Goal: Task Accomplishment & Management: Complete application form

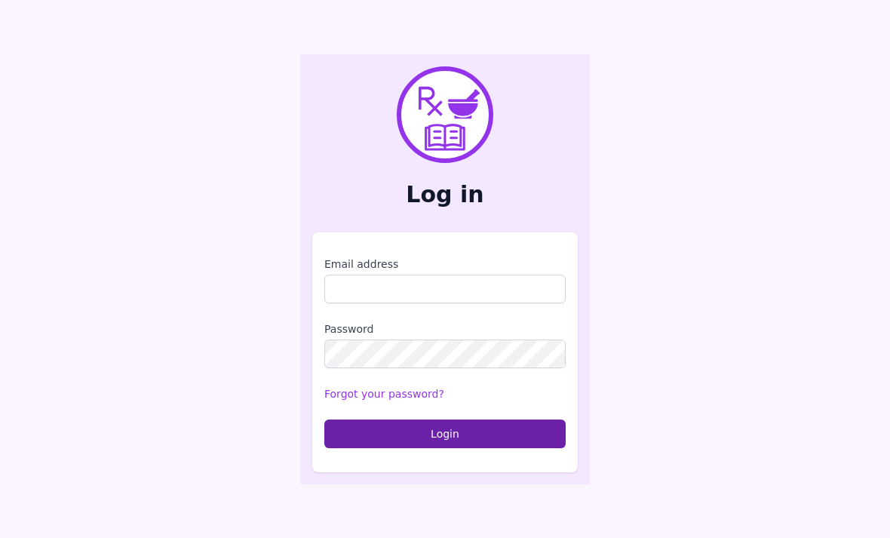
scroll to position [180, 0]
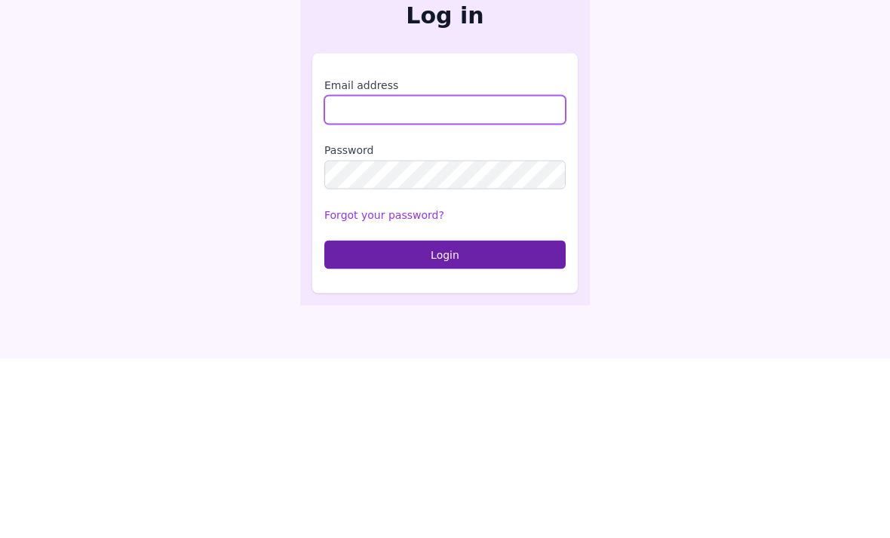
type input "**********"
click at [445, 420] on button "Login" at bounding box center [444, 434] width 241 height 29
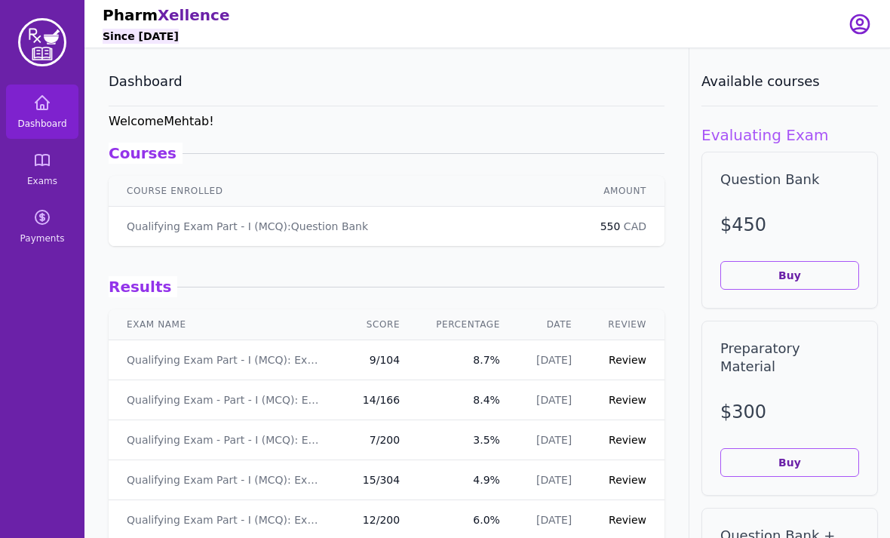
click at [57, 109] on link "Dashboard" at bounding box center [42, 112] width 72 height 54
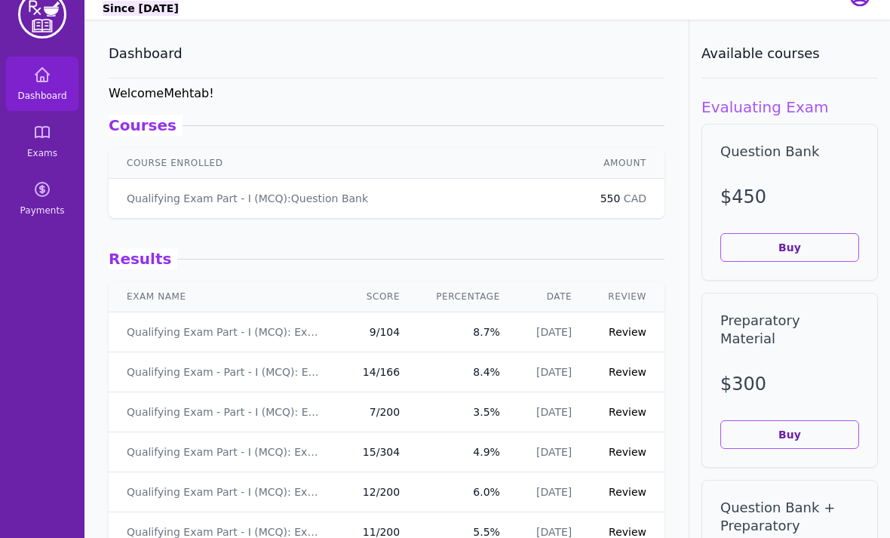
click at [38, 135] on icon at bounding box center [42, 133] width 18 height 18
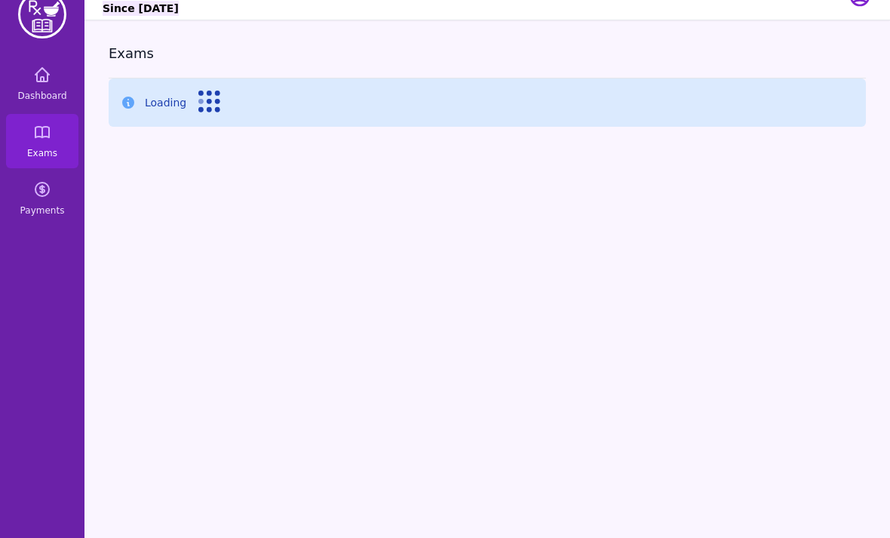
scroll to position [28, 0]
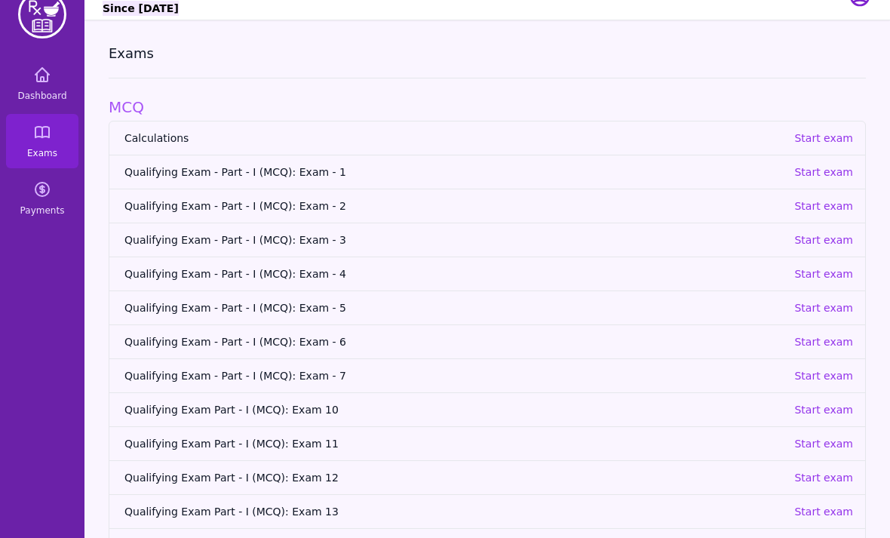
click at [828, 303] on p "Start exam" at bounding box center [823, 307] width 59 height 15
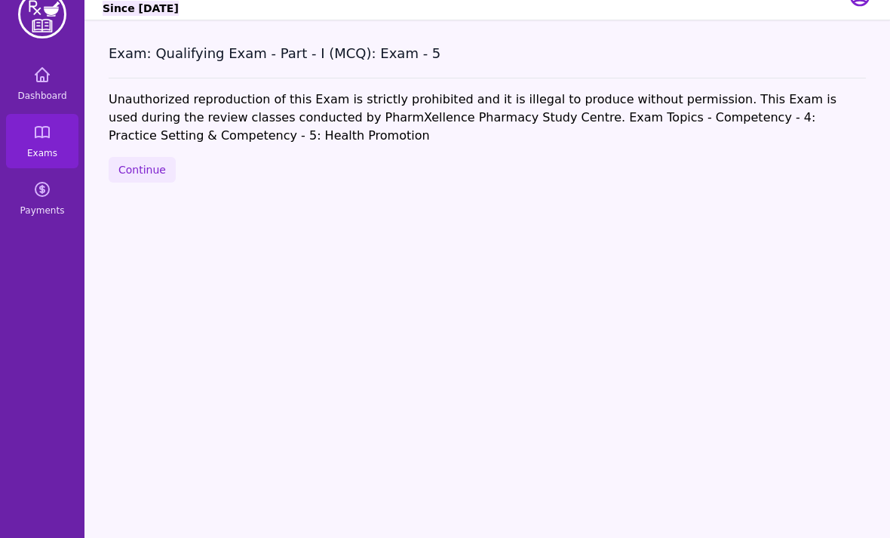
click at [146, 159] on button "Continue" at bounding box center [142, 170] width 67 height 26
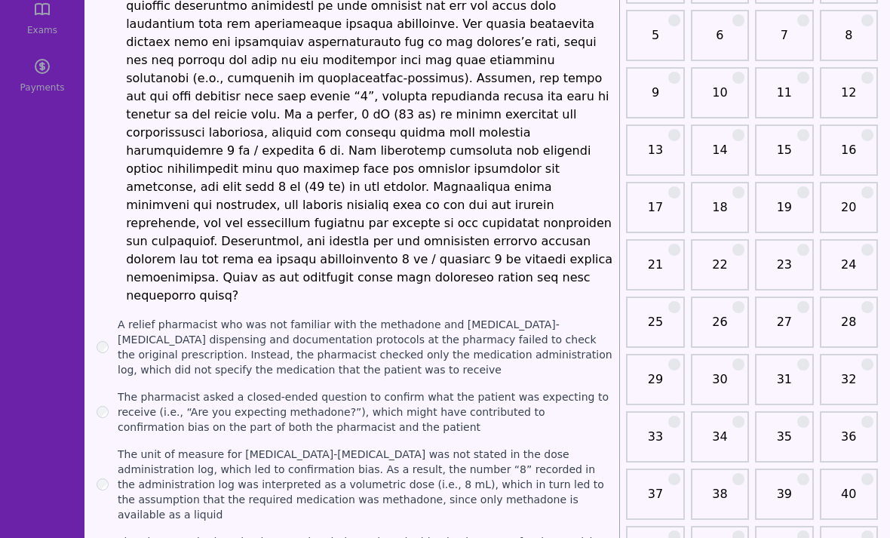
scroll to position [151, 0]
click at [546, 159] on li at bounding box center [369, 124] width 487 height 362
click at [362, 318] on label "A relief pharmacist who was not familiar with the methadone and [MEDICAL_DATA]-…" at bounding box center [366, 348] width 496 height 60
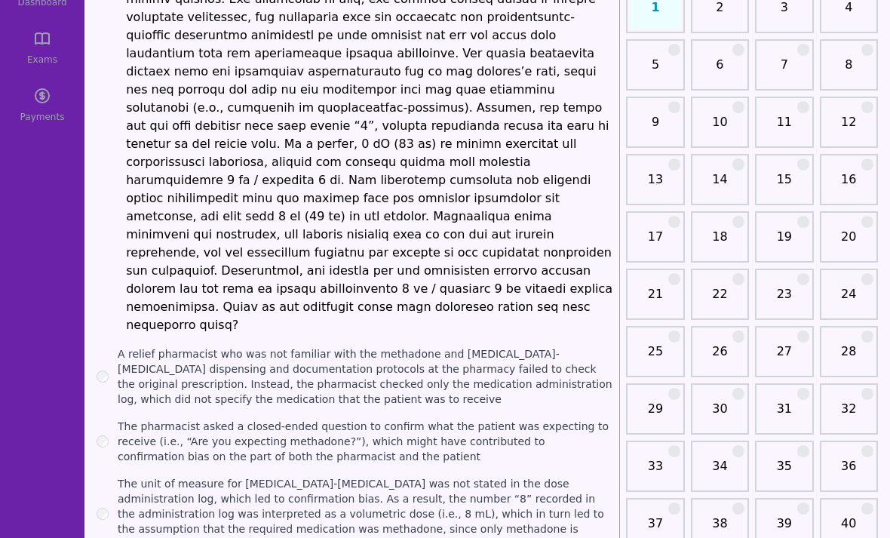
scroll to position [121, 0]
click at [367, 419] on label "The pharmacist asked a closed-ended question to confirm what the patient was ex…" at bounding box center [366, 441] width 496 height 45
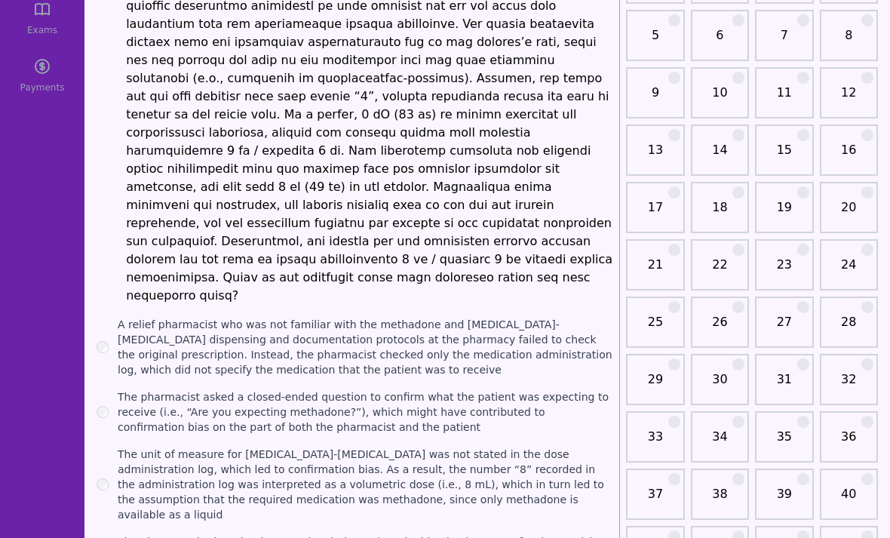
scroll to position [290, 0]
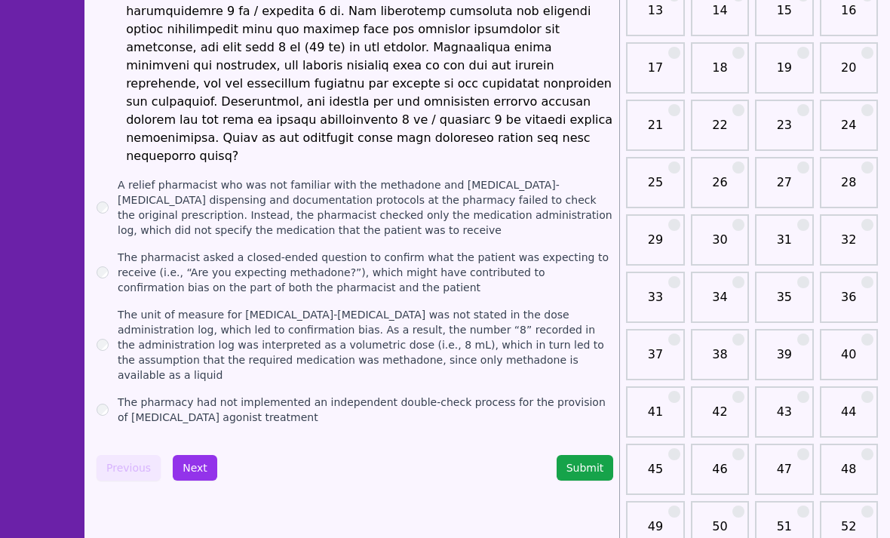
click at [192, 455] on button "Next" at bounding box center [195, 468] width 45 height 26
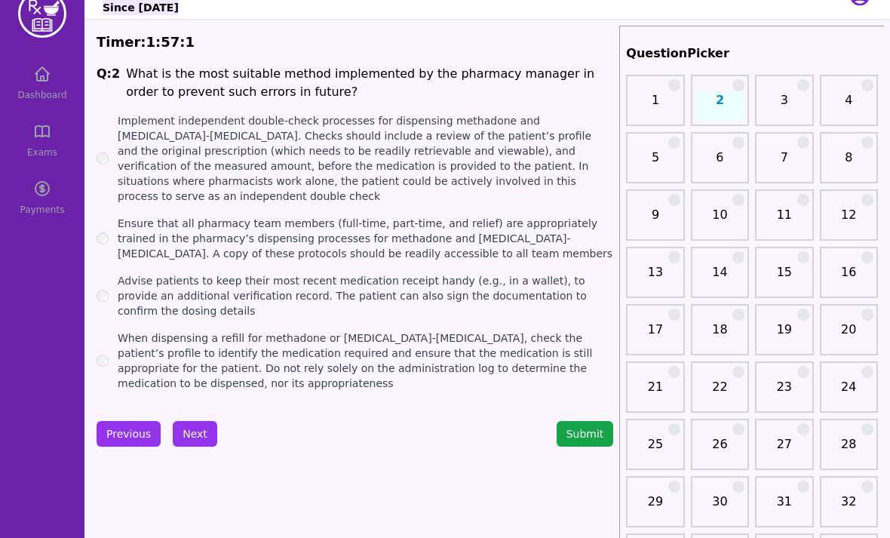
scroll to position [32, 0]
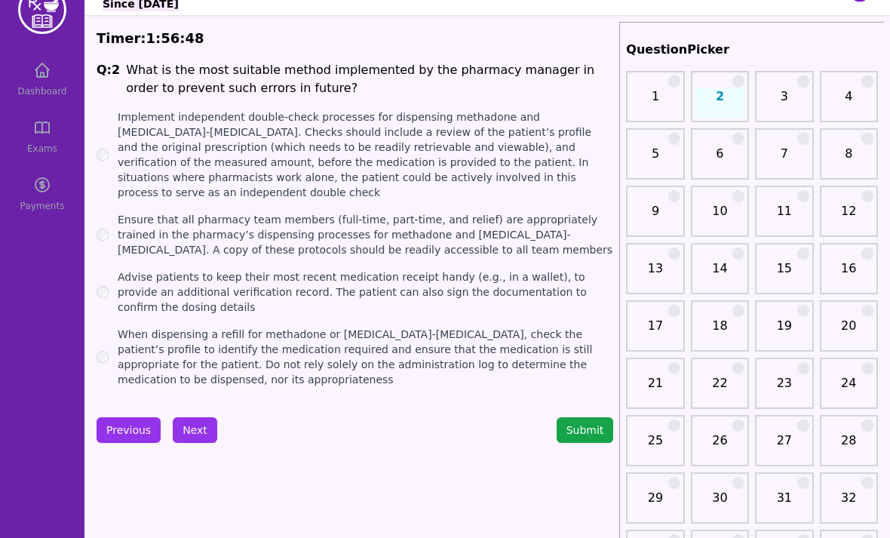
click at [380, 232] on label "Ensure that all pharmacy team members (full-time, part-time, and relief) are ap…" at bounding box center [366, 234] width 496 height 45
click at [203, 417] on button "Next" at bounding box center [195, 430] width 45 height 26
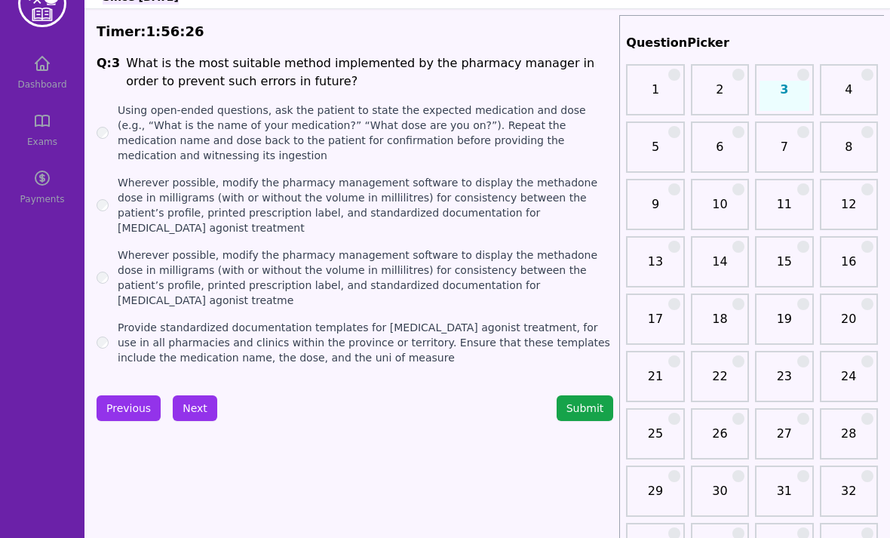
scroll to position [35, 0]
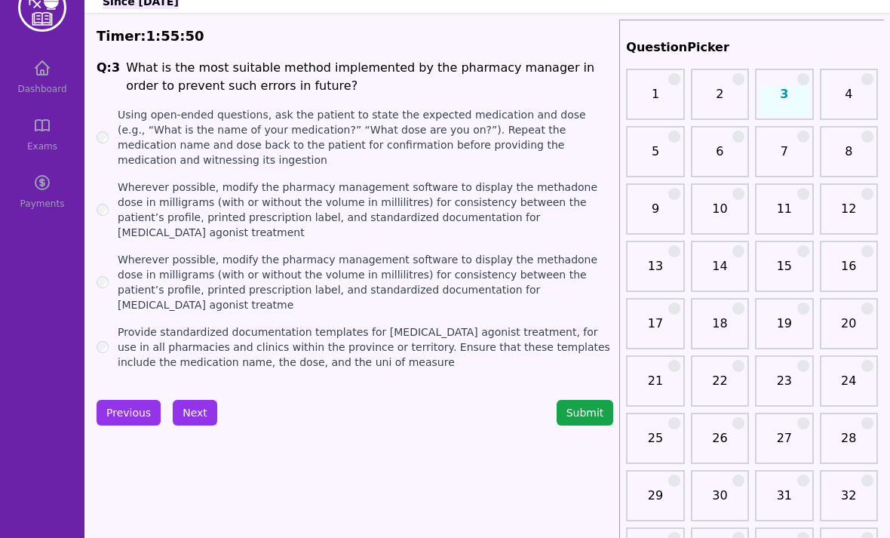
click at [506, 220] on label "Wherever possible, modify the pharmacy management software to display the metha…" at bounding box center [366, 210] width 496 height 60
click at [306, 331] on label "Provide standardized documentation templates for [MEDICAL_DATA] agonist treatme…" at bounding box center [366, 346] width 496 height 45
click at [353, 135] on label "Using open-ended questions, ask the patient to state the expected medication an…" at bounding box center [366, 137] width 496 height 60
click at [445, 263] on label "Wherever possible, modify the pharmacy management software to display the metha…" at bounding box center [366, 282] width 496 height 60
click at [478, 208] on label "Wherever possible, modify the pharmacy management software to display the metha…" at bounding box center [366, 210] width 496 height 60
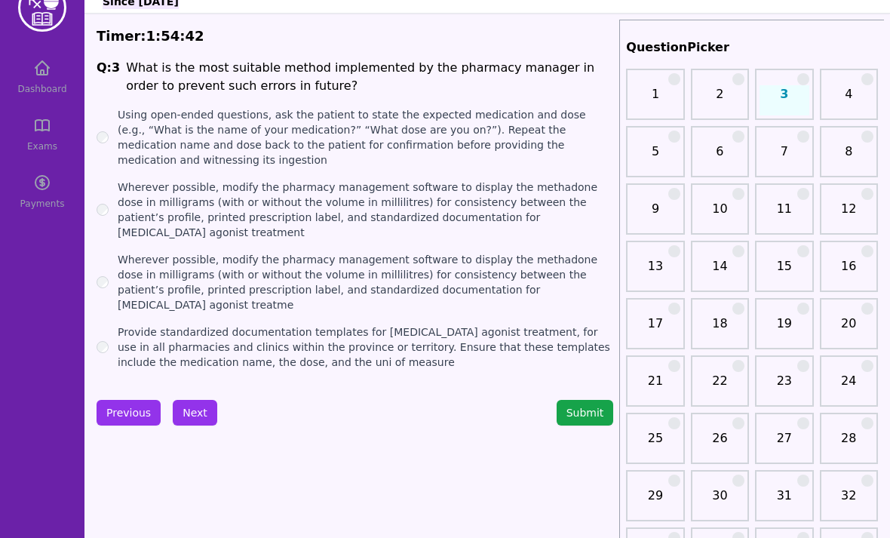
click at [440, 281] on label "Wherever possible, modify the pharmacy management software to display the metha…" at bounding box center [366, 282] width 496 height 60
click at [459, 214] on label "Wherever possible, modify the pharmacy management software to display the metha…" at bounding box center [366, 210] width 496 height 60
click at [197, 400] on button "Next" at bounding box center [195, 413] width 45 height 26
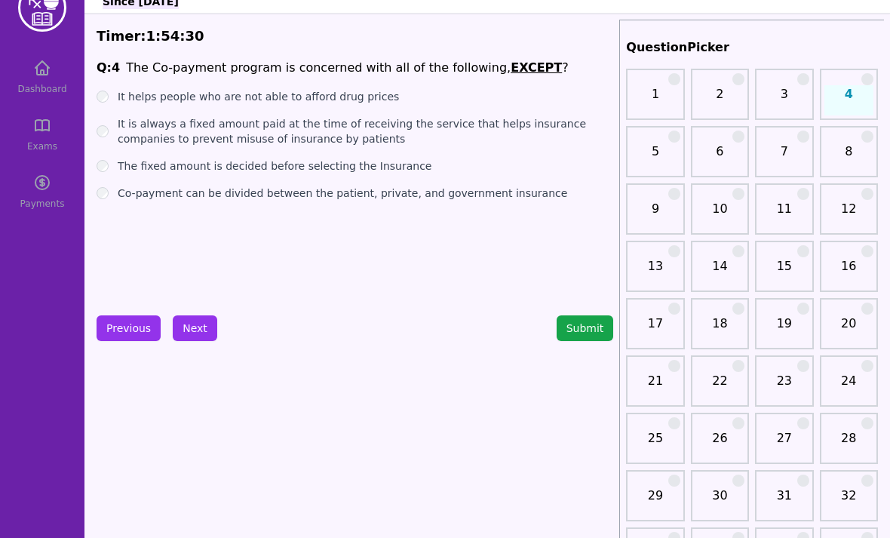
click at [475, 122] on label "It is always a fixed amount paid at the time of receiving the service that help…" at bounding box center [366, 131] width 496 height 30
click at [327, 195] on label "Co-payment can be divided between the patient, private, and government insurance" at bounding box center [343, 193] width 450 height 15
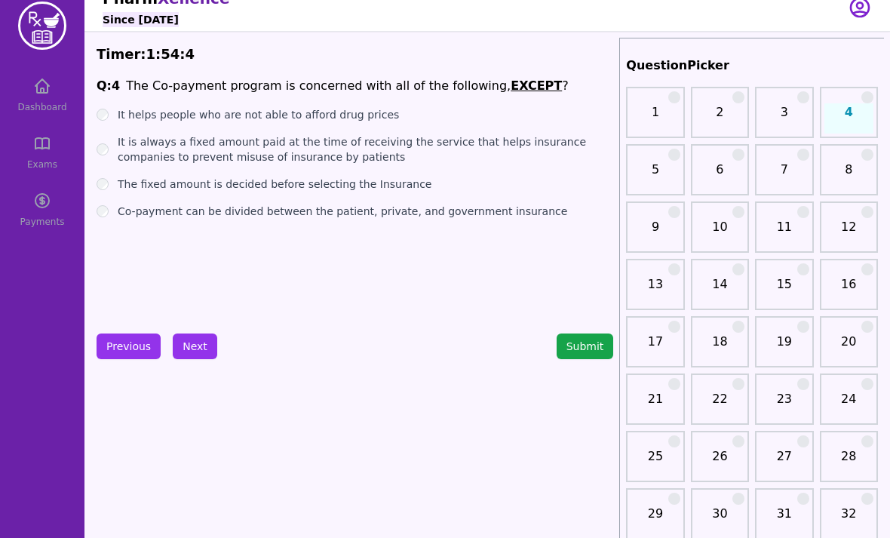
scroll to position [17, 0]
click at [262, 186] on label "The fixed amount is decided before selecting the Insurance" at bounding box center [275, 183] width 314 height 15
click at [192, 215] on label "Co-payment can be divided between the patient, private, and government insurance" at bounding box center [343, 210] width 450 height 15
click at [197, 350] on button "Next" at bounding box center [195, 346] width 45 height 26
click at [196, 349] on button "Next" at bounding box center [195, 346] width 45 height 26
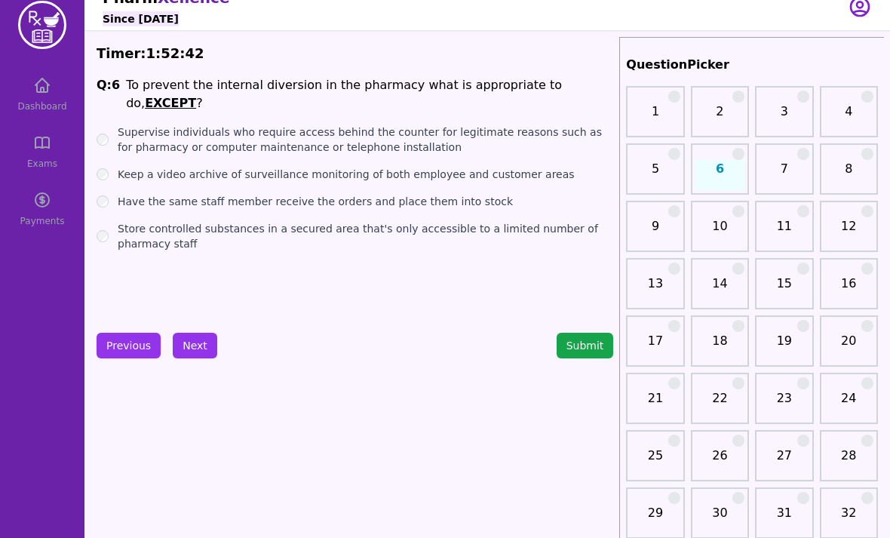
click at [344, 194] on label "Have the same staff member receive the orders and place them into stock" at bounding box center [315, 201] width 395 height 15
click at [200, 343] on button "Next" at bounding box center [195, 346] width 45 height 26
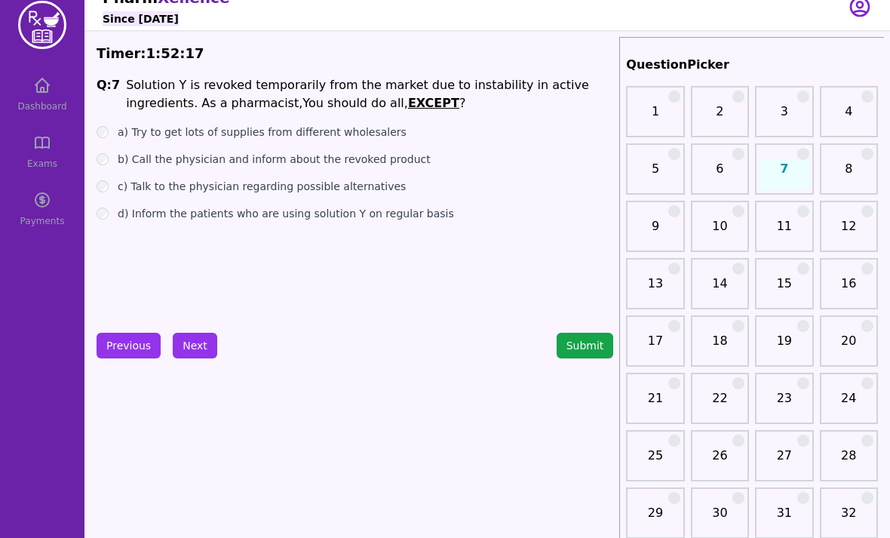
click at [337, 164] on label "b) Call the physician and inform about the revoked product" at bounding box center [274, 159] width 313 height 15
click at [279, 132] on label "a) Try to get lots of supplies from different wholesalers" at bounding box center [262, 131] width 289 height 15
click at [195, 350] on button "Next" at bounding box center [195, 346] width 45 height 26
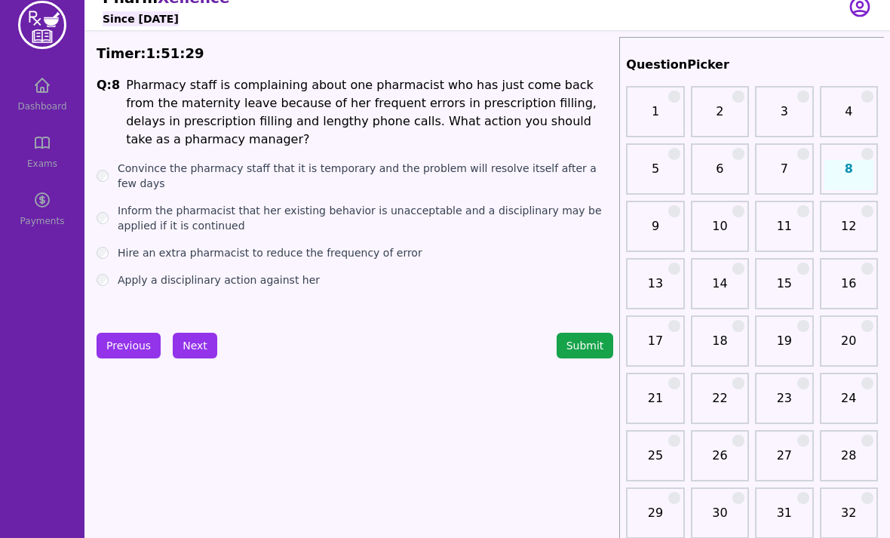
click at [168, 206] on label "Inform the pharmacist that her existing behavior is unacceptable and a discipli…" at bounding box center [366, 218] width 496 height 30
click at [198, 346] on button "Next" at bounding box center [195, 346] width 45 height 26
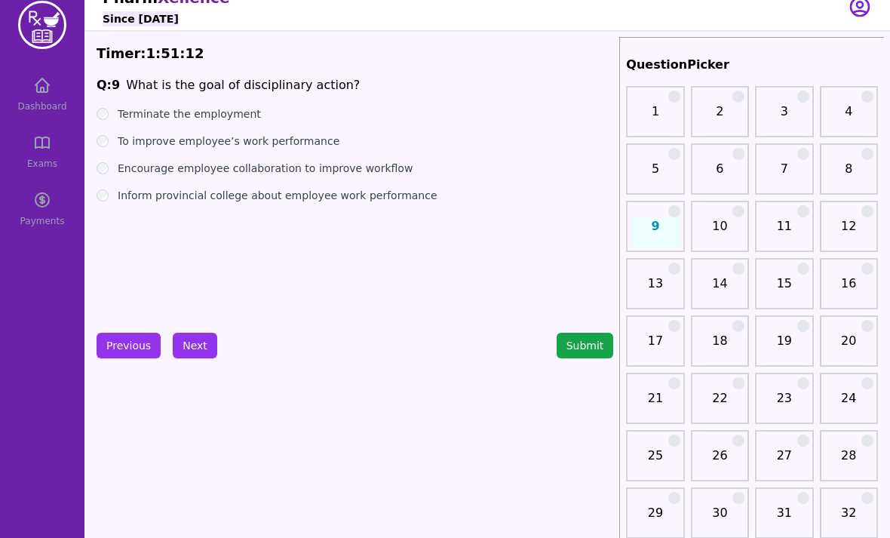
click at [266, 200] on label "Inform provincial college about employee work performance" at bounding box center [278, 195] width 320 height 15
click at [195, 342] on button "Next" at bounding box center [195, 346] width 45 height 26
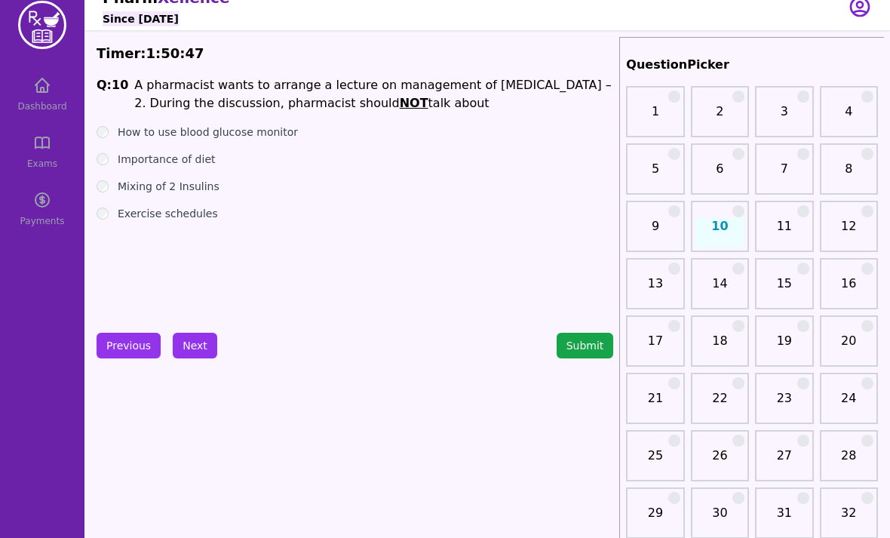
click at [168, 185] on label "Mixing of 2 Insulins" at bounding box center [169, 186] width 102 height 15
click at [200, 349] on button "Next" at bounding box center [195, 346] width 45 height 26
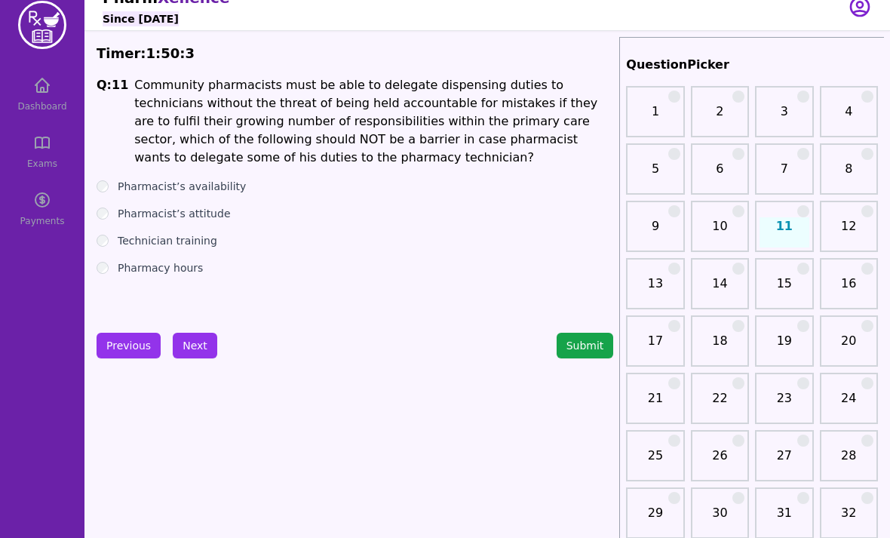
click at [181, 272] on label "Pharmacy hours" at bounding box center [160, 267] width 85 height 15
click at [367, 149] on li "Community pharmacists must be able to delegate dispensing duties to technicians…" at bounding box center [373, 121] width 479 height 91
click at [214, 189] on label "Pharmacist’s availability" at bounding box center [182, 186] width 128 height 15
click at [222, 206] on label "Pharmacist’s attitude" at bounding box center [174, 213] width 113 height 15
click at [220, 211] on label "Pharmacist’s attitude" at bounding box center [174, 213] width 113 height 15
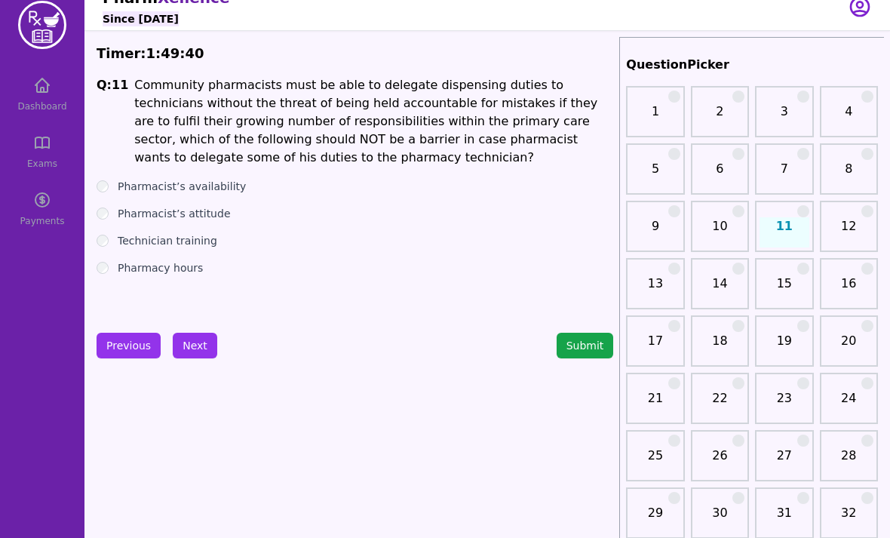
click at [200, 238] on label "Technician training" at bounding box center [168, 240] width 100 height 15
click at [176, 266] on label "Pharmacy hours" at bounding box center [160, 267] width 85 height 15
click at [580, 355] on button "Submit" at bounding box center [585, 346] width 57 height 26
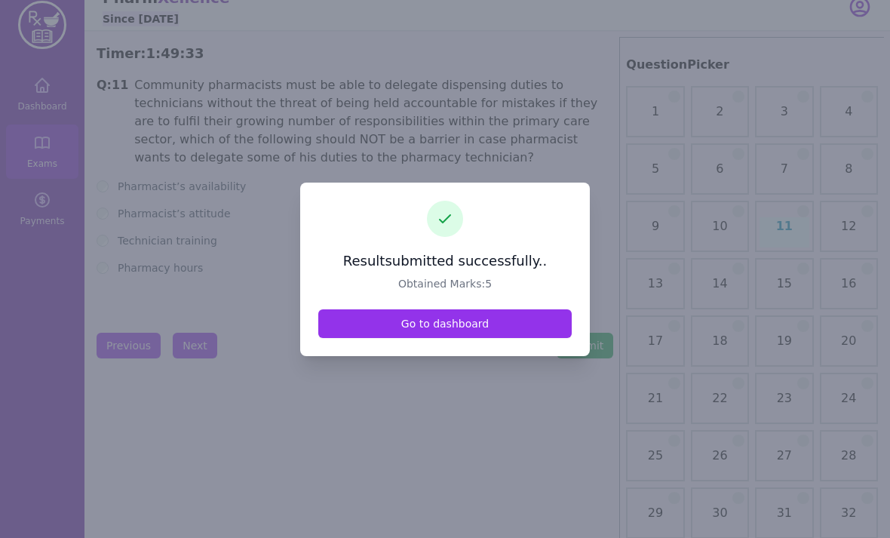
click at [526, 338] on link "Go to dashboard" at bounding box center [445, 323] width 254 height 29
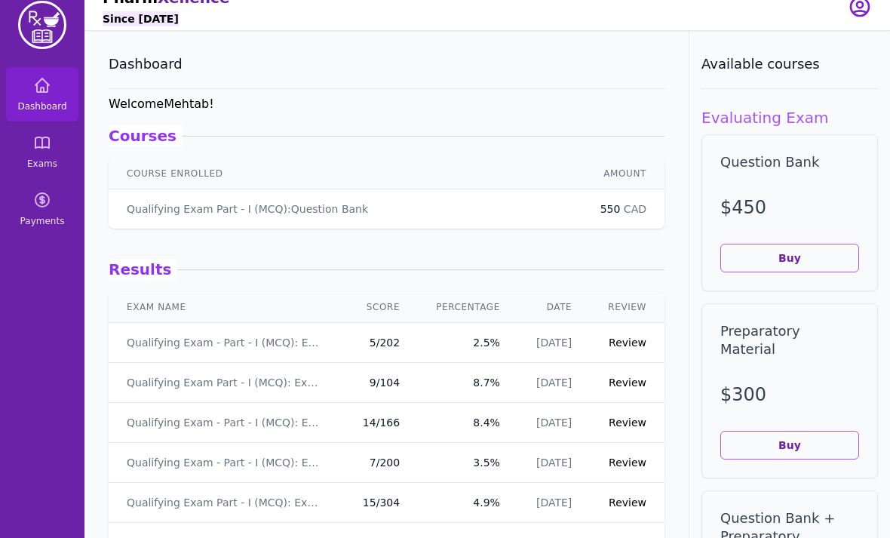
click at [625, 345] on link "Review" at bounding box center [628, 343] width 38 height 12
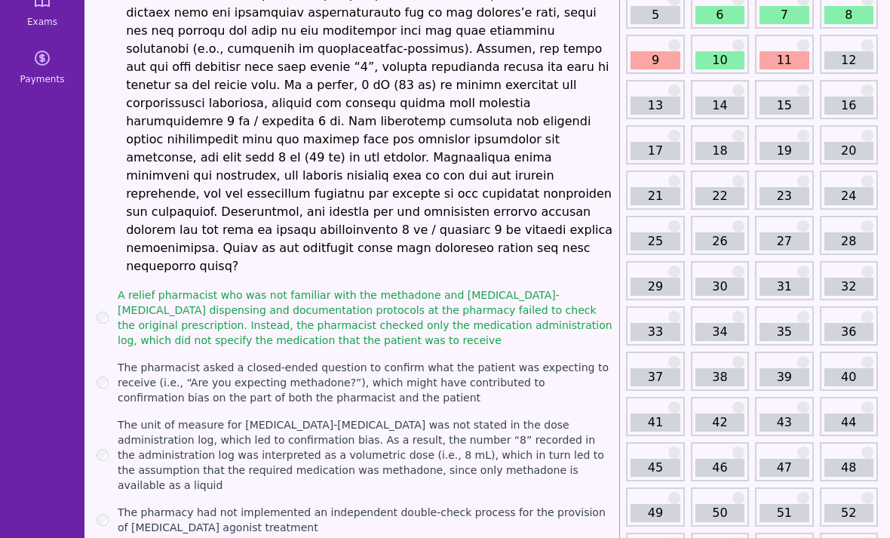
scroll to position [158, 0]
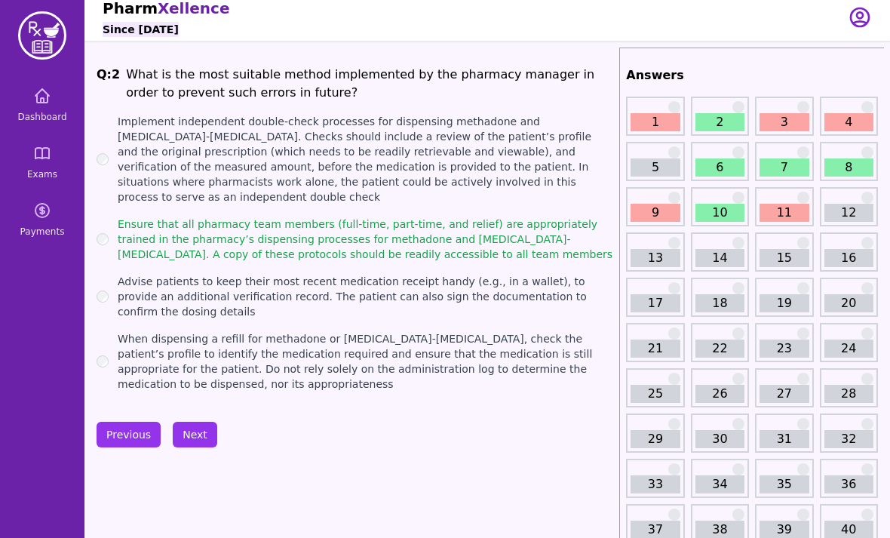
scroll to position [7, 0]
click at [201, 422] on button "Next" at bounding box center [195, 435] width 45 height 26
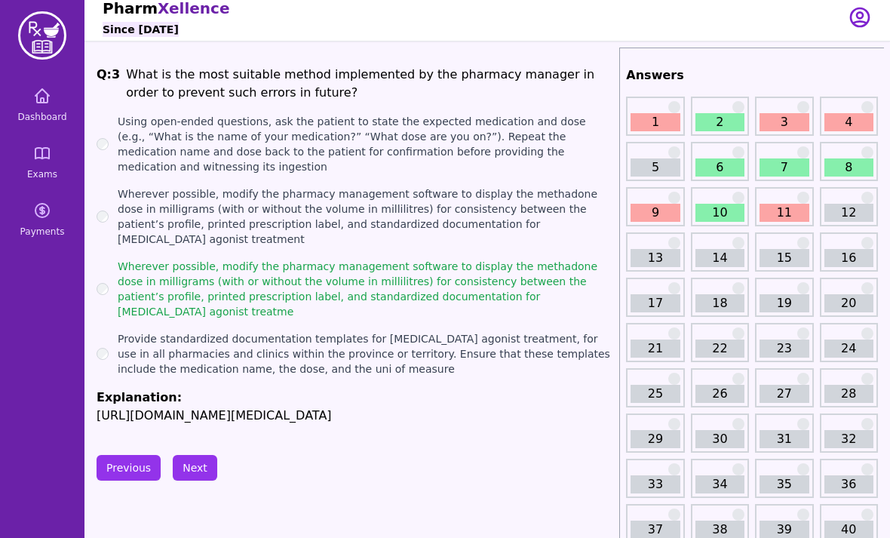
click at [200, 455] on button "Next" at bounding box center [195, 468] width 45 height 26
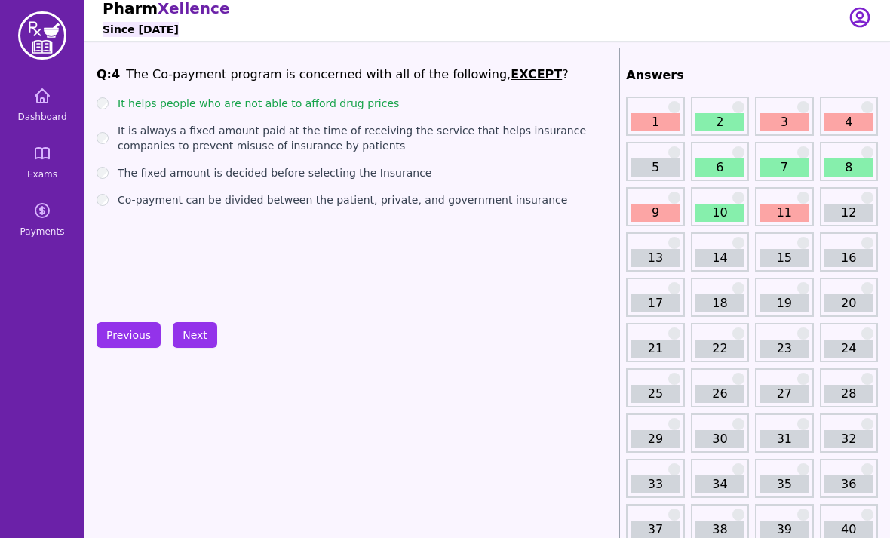
click at [196, 342] on button "Next" at bounding box center [195, 335] width 45 height 26
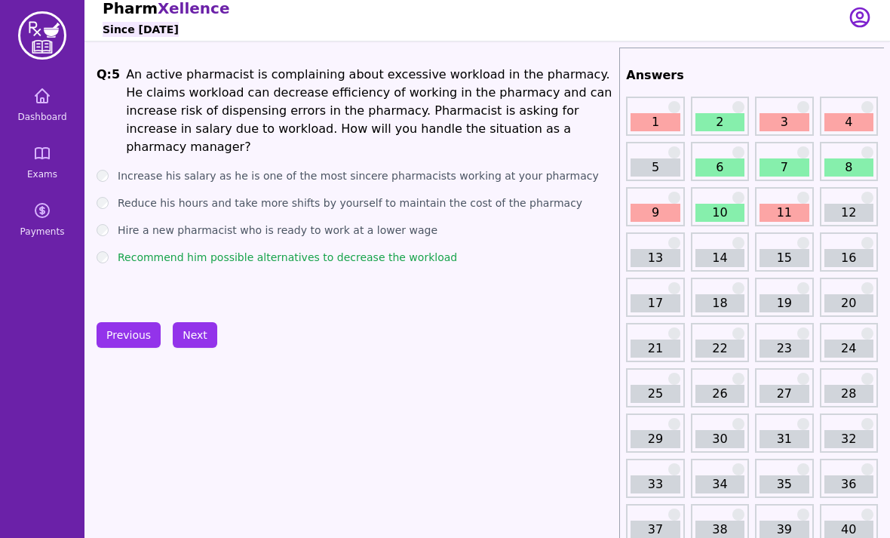
click at [198, 342] on button "Next" at bounding box center [195, 335] width 45 height 26
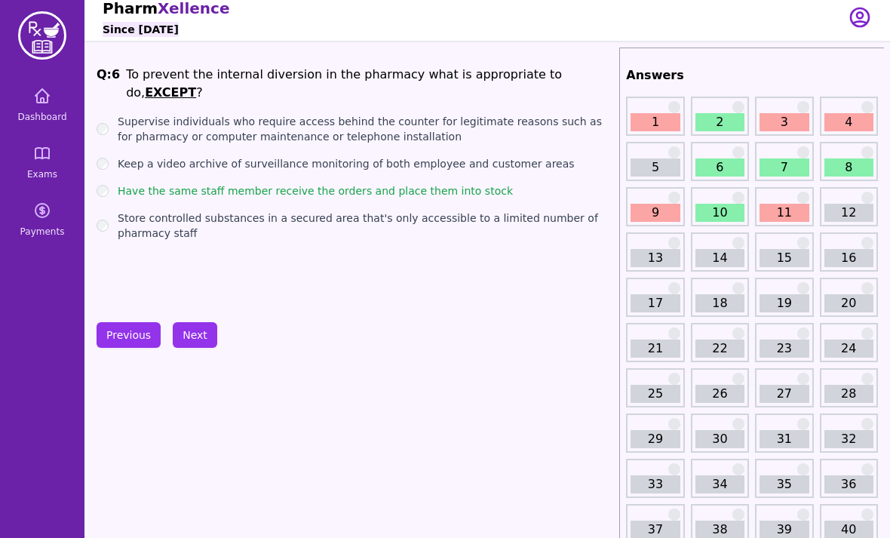
click at [198, 338] on button "Next" at bounding box center [195, 335] width 45 height 26
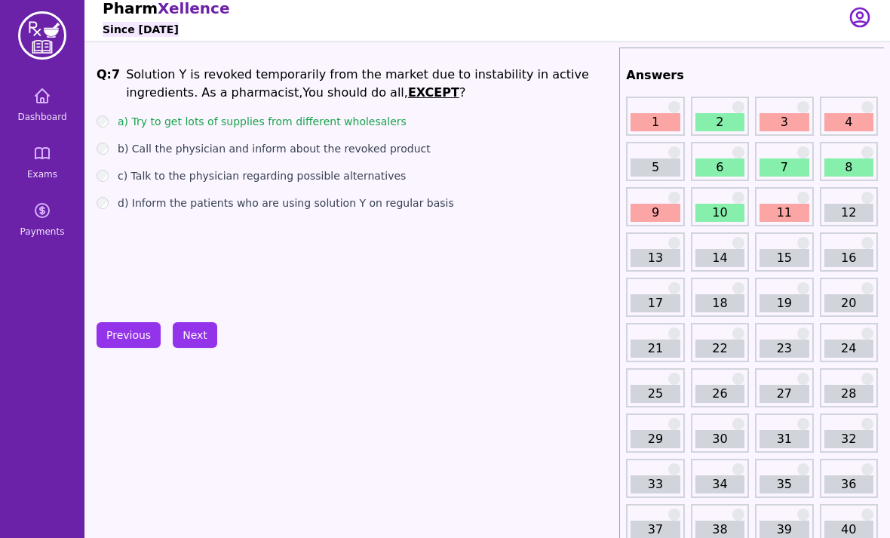
click at [195, 337] on button "Next" at bounding box center [195, 335] width 45 height 26
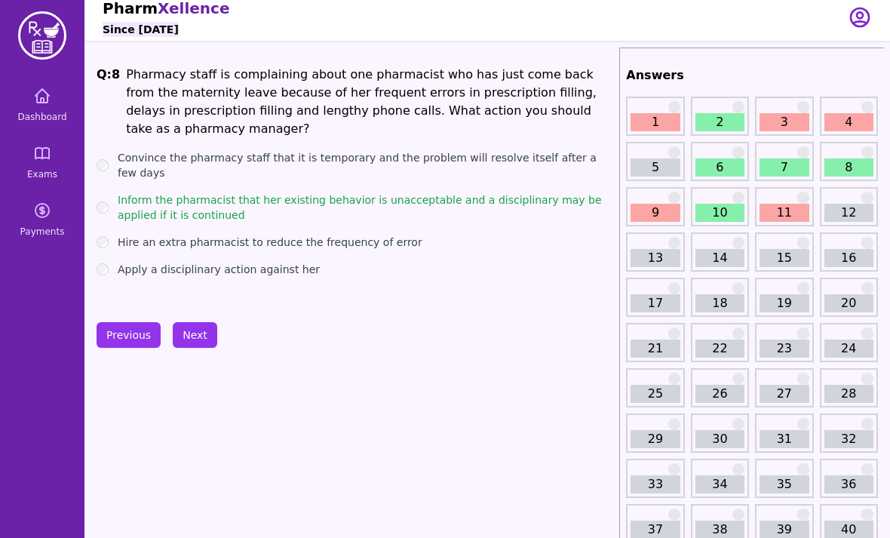
click at [208, 335] on button "Next" at bounding box center [195, 335] width 45 height 26
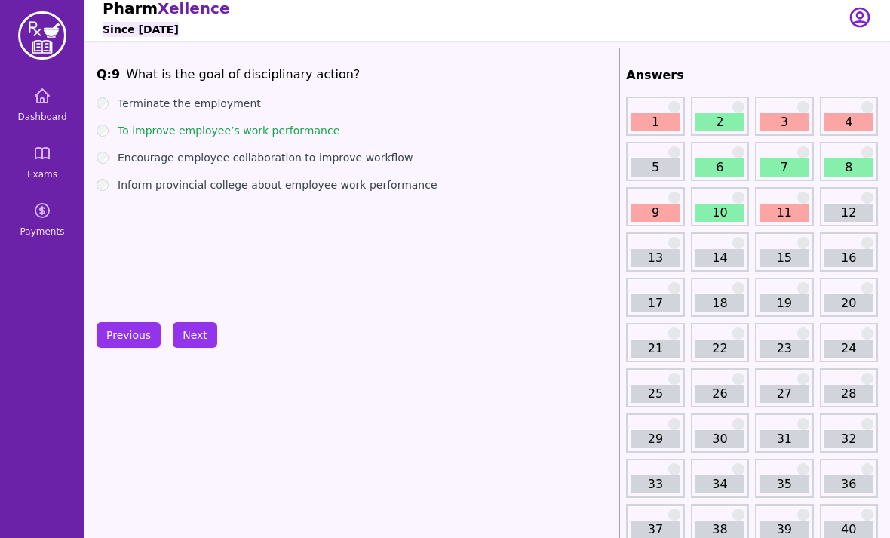
click at [198, 334] on button "Next" at bounding box center [195, 335] width 45 height 26
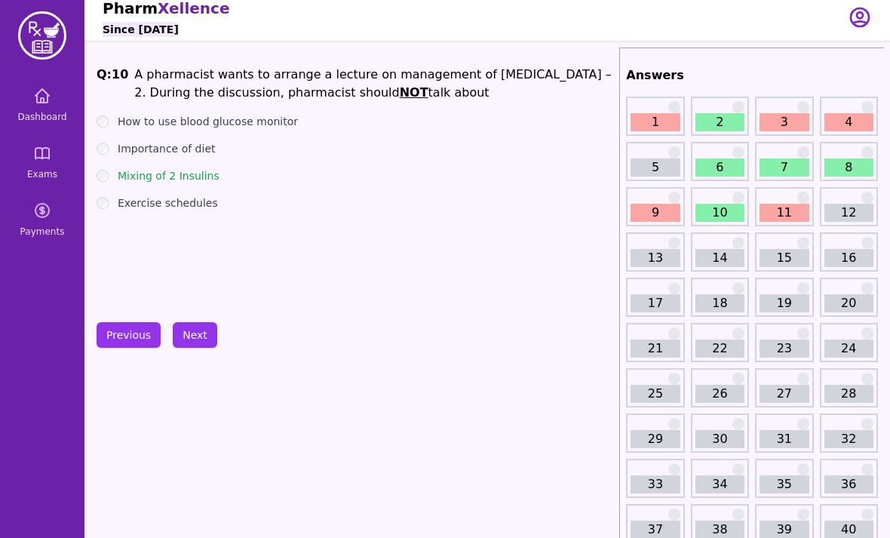
click at [197, 333] on button "Next" at bounding box center [195, 335] width 45 height 26
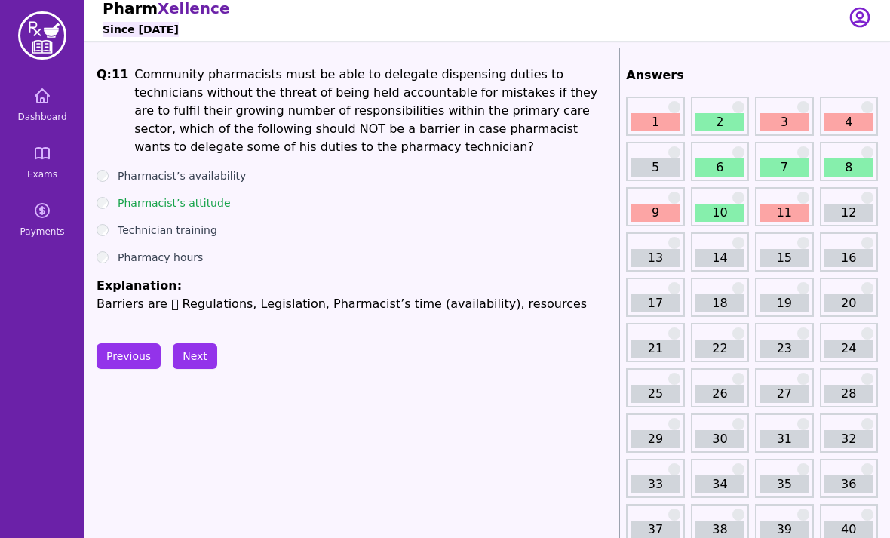
click at [200, 217] on ul "Pharmacist’s availability Pharmacist’s attitude Technician training Pharmacy ho…" at bounding box center [355, 240] width 517 height 145
click at [199, 217] on ul "Pharmacist’s availability Pharmacist’s attitude Technician training Pharmacy ho…" at bounding box center [355, 240] width 517 height 145
